Goal: Unclear

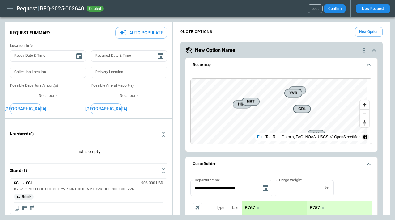
scroll to position [185, 0]
